Goal: Find specific page/section: Locate a particular part of the current website

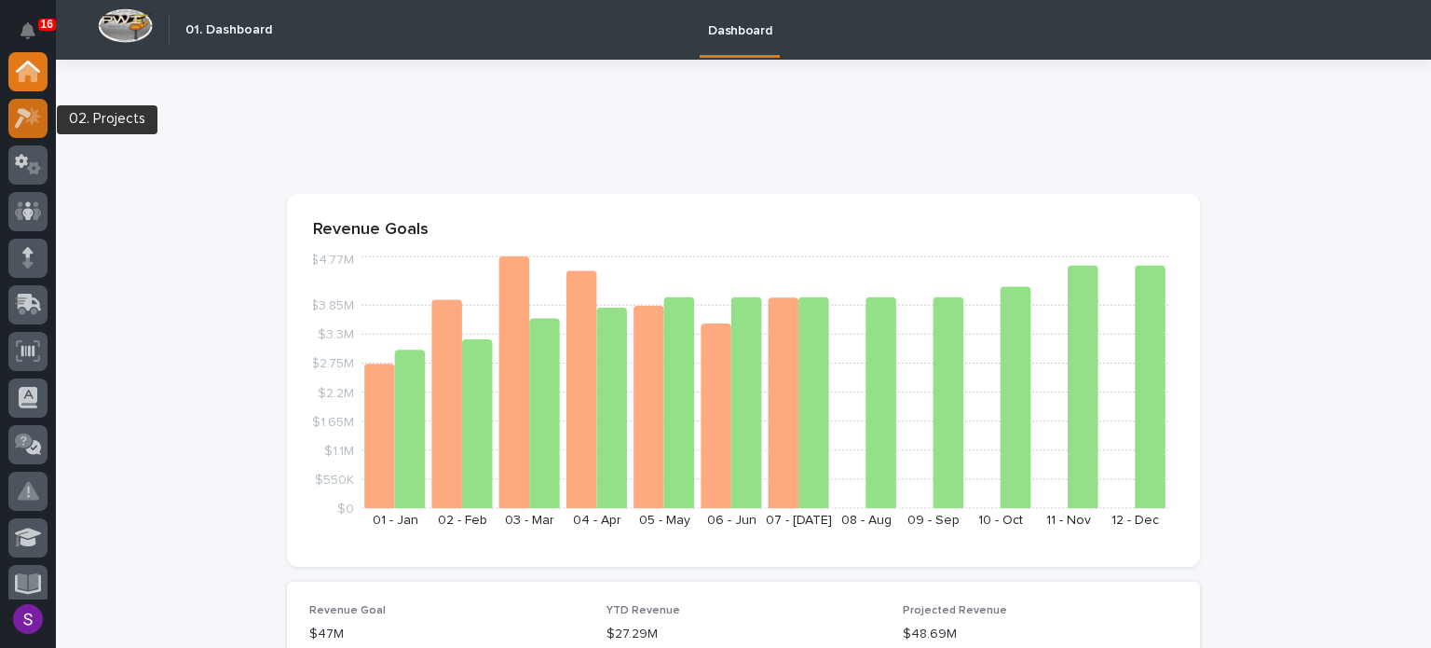
click at [38, 114] on icon at bounding box center [28, 117] width 27 height 21
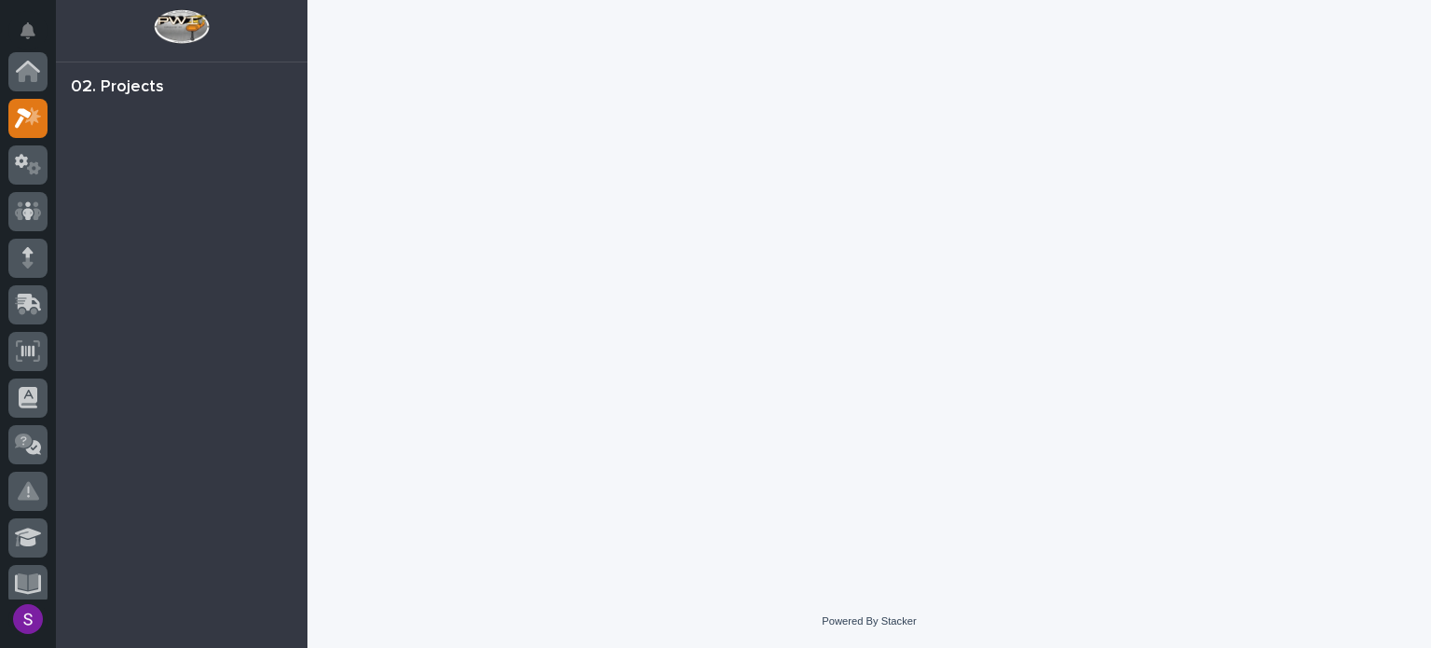
scroll to position [47, 0]
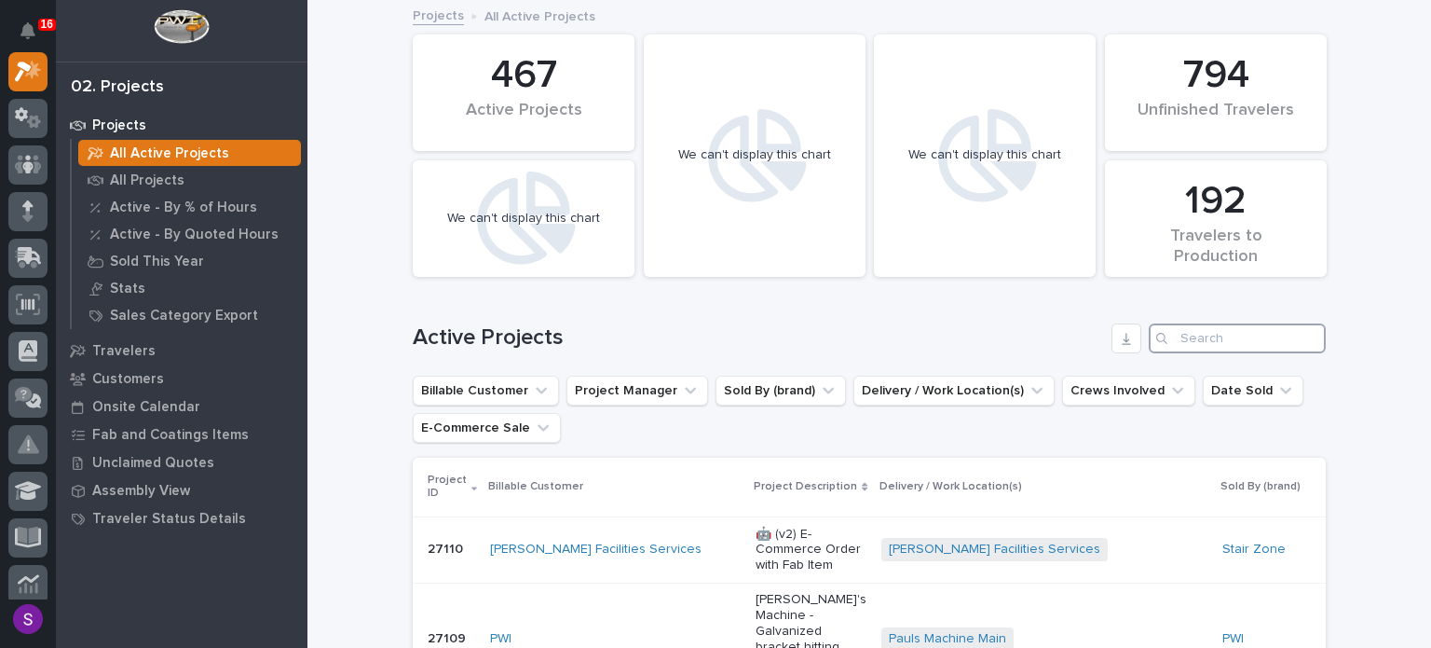
click at [1207, 346] on input "Search" at bounding box center [1237, 338] width 177 height 30
paste input "92002239"
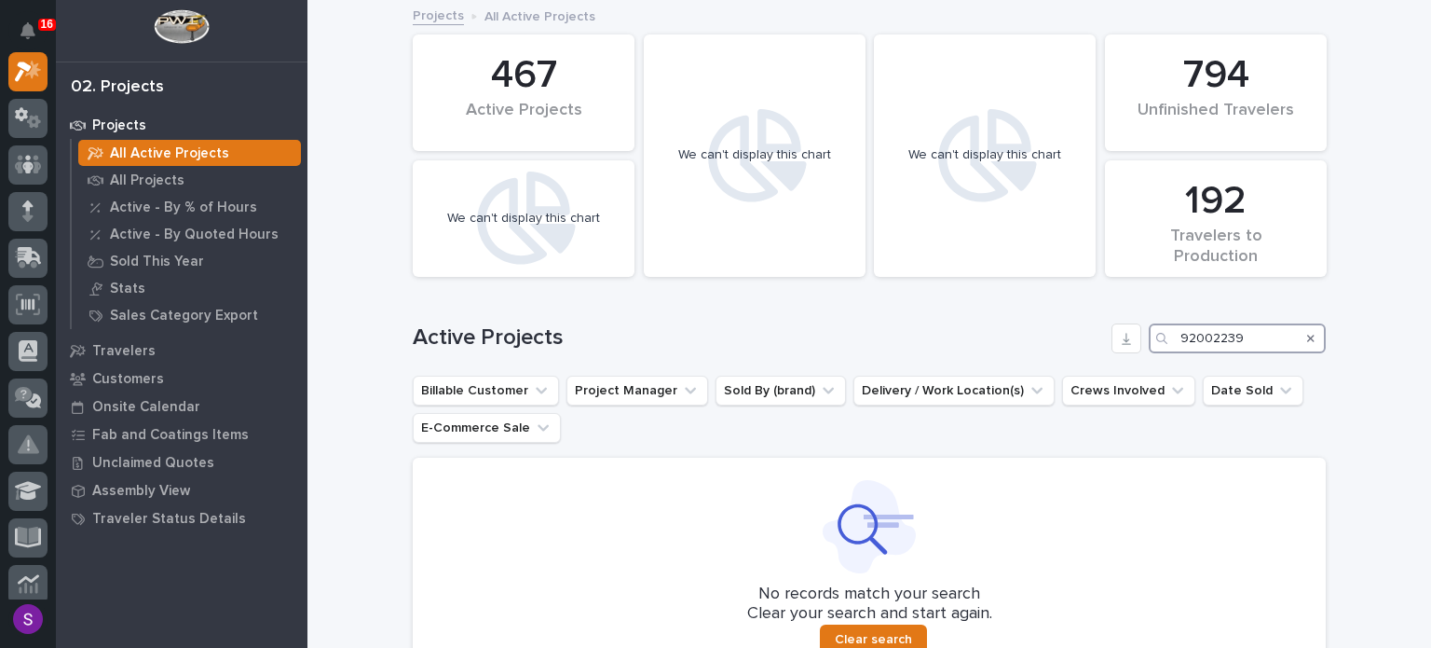
drag, startPoint x: 1152, startPoint y: 336, endPoint x: 1074, endPoint y: 320, distance: 79.1
click at [1087, 320] on div "Active Projects 92002239" at bounding box center [869, 330] width 913 height 89
drag, startPoint x: 1261, startPoint y: 338, endPoint x: 1114, endPoint y: 305, distance: 150.1
click at [1114, 305] on div "Active Projects 92002239" at bounding box center [869, 330] width 913 height 89
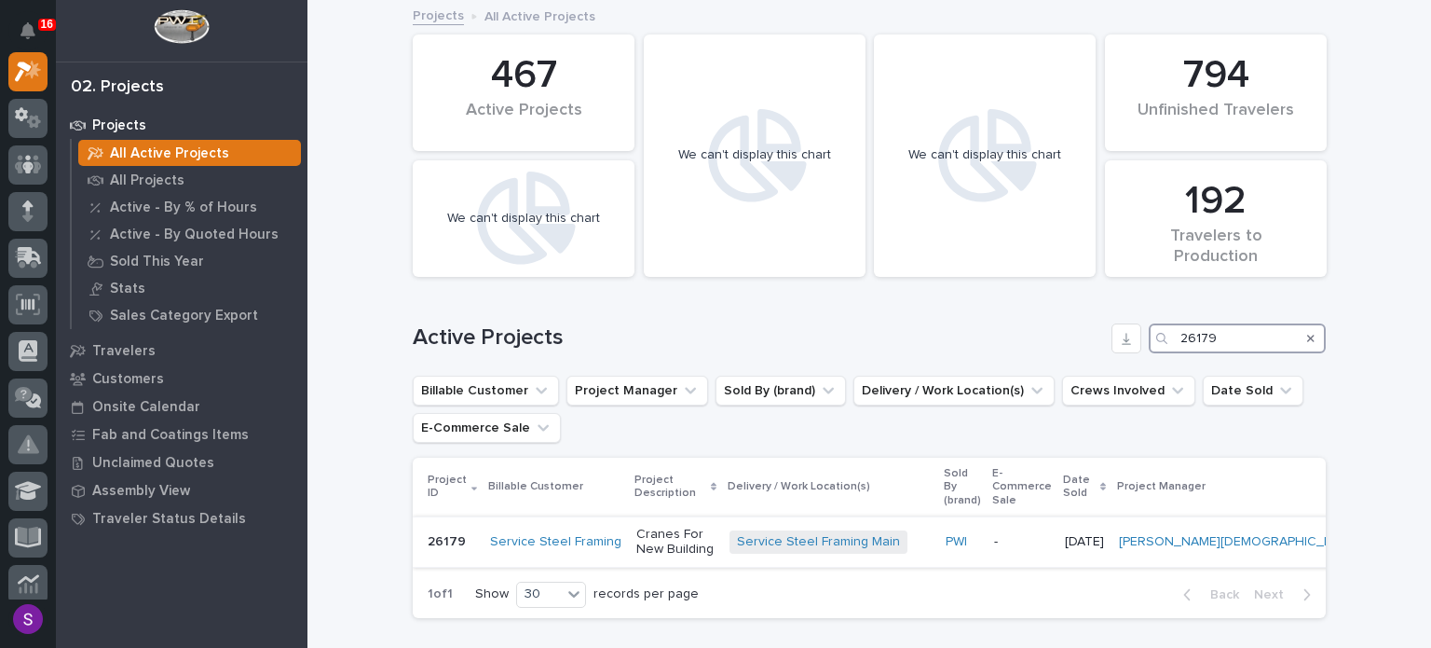
type input "26179"
click at [715, 533] on p "Cranes For New Building" at bounding box center [675, 542] width 78 height 32
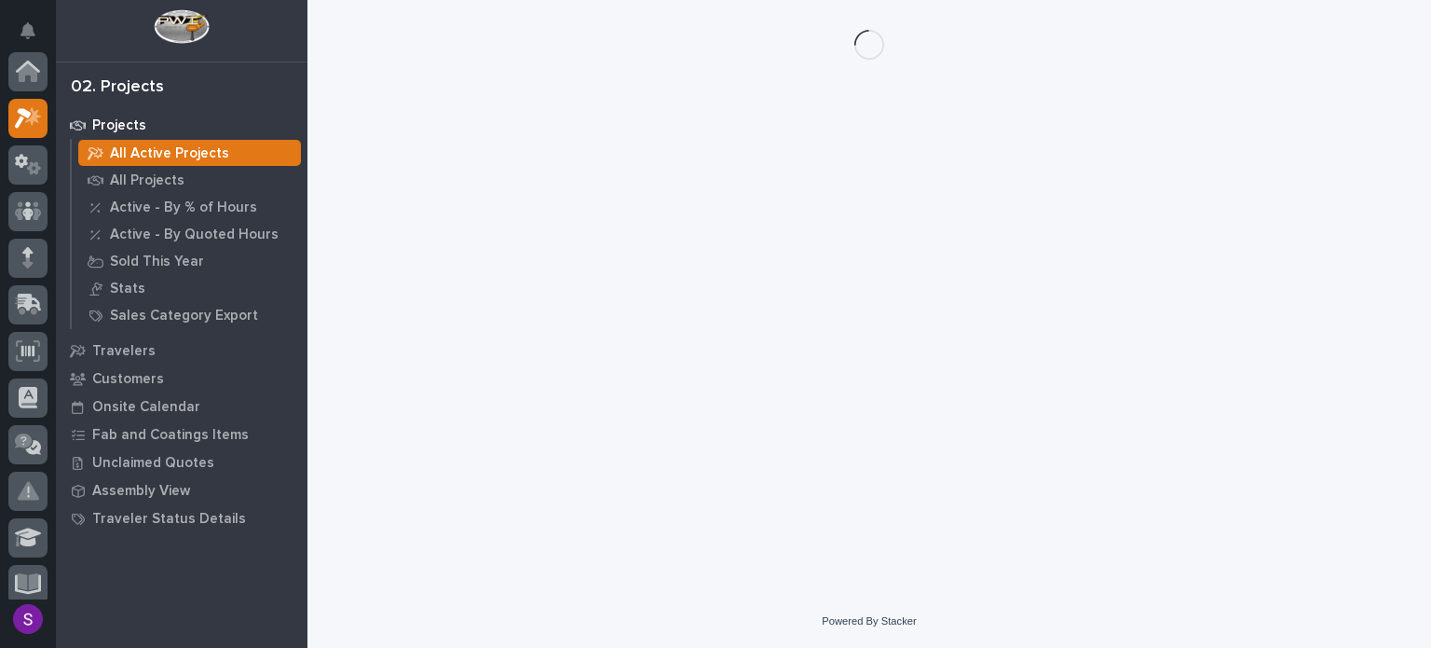
scroll to position [47, 0]
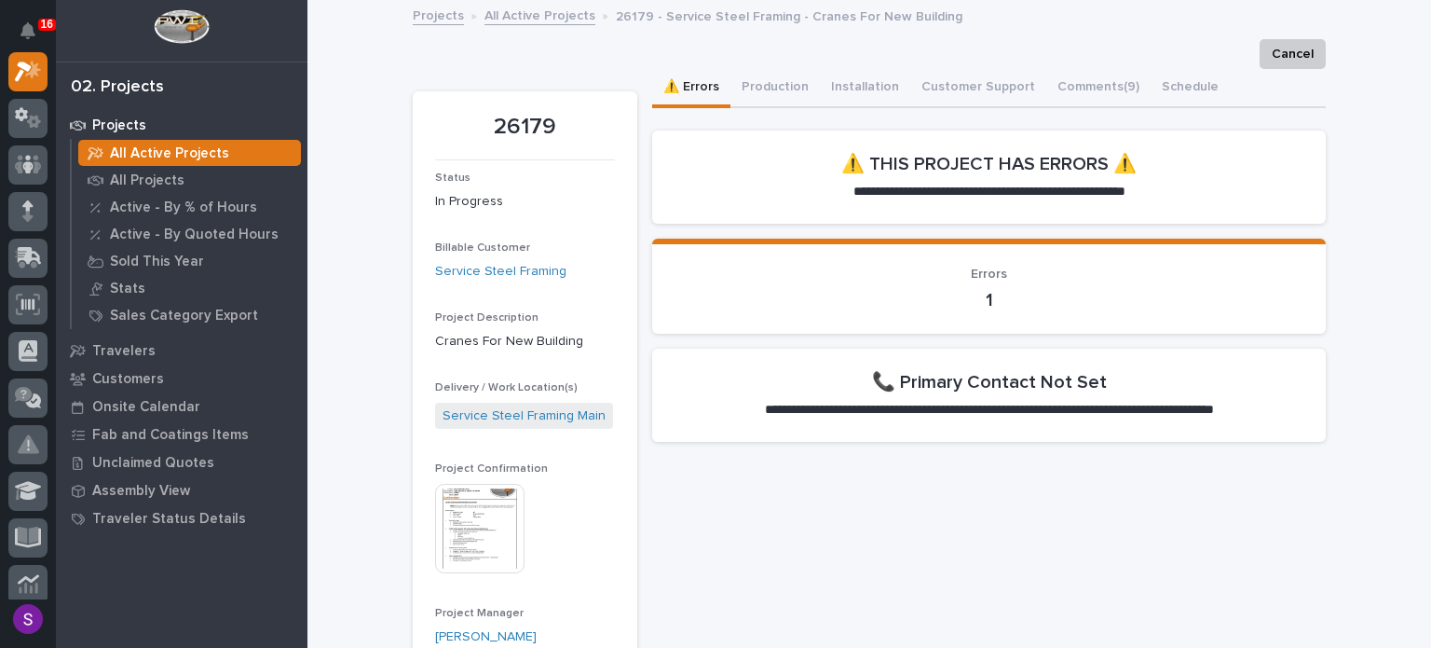
click at [485, 504] on img at bounding box center [479, 528] width 89 height 89
